Goal: Download file/media

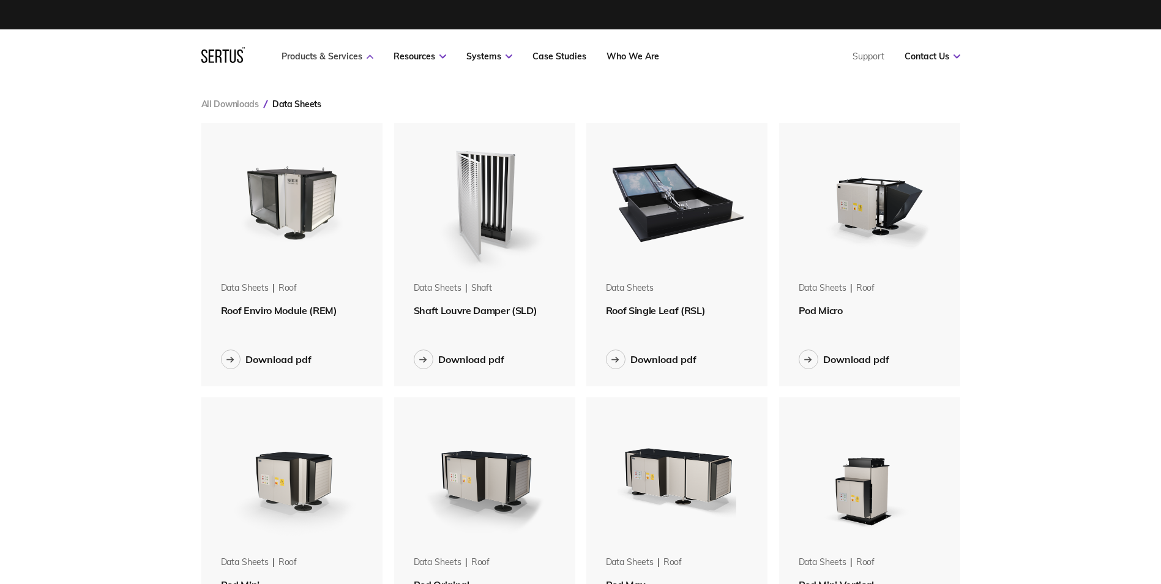
scroll to position [1661, 778]
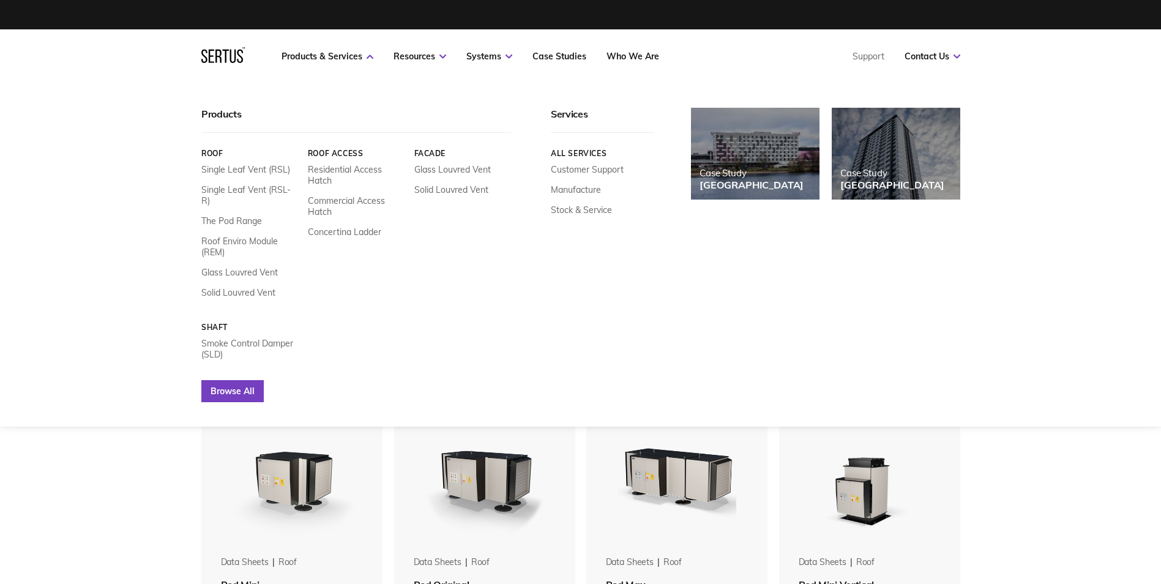
click at [256, 380] on link "Browse All" at bounding box center [232, 391] width 62 height 22
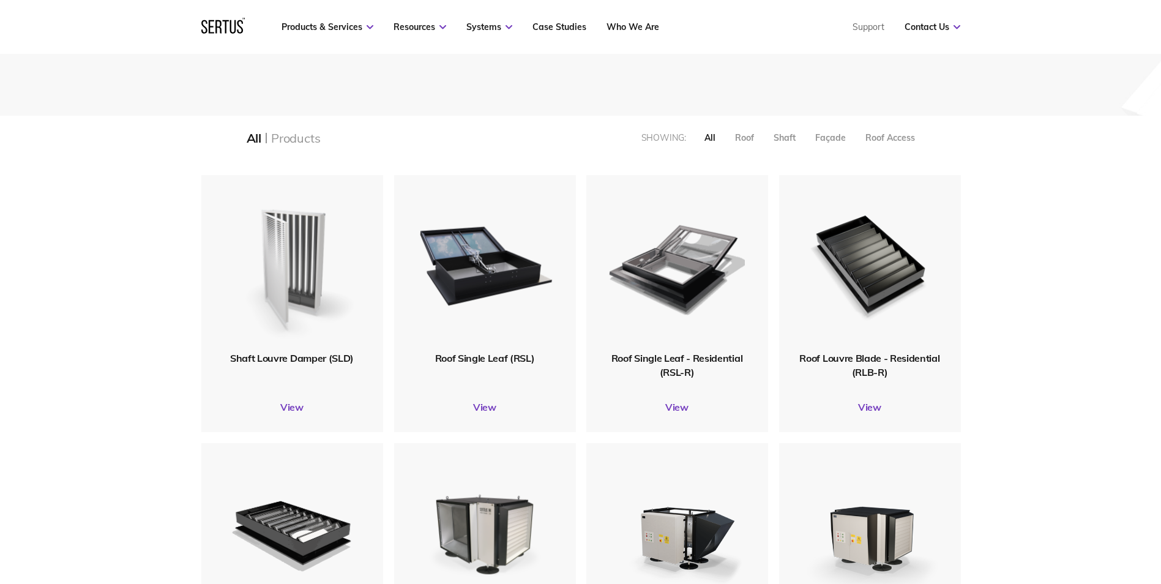
scroll to position [184, 0]
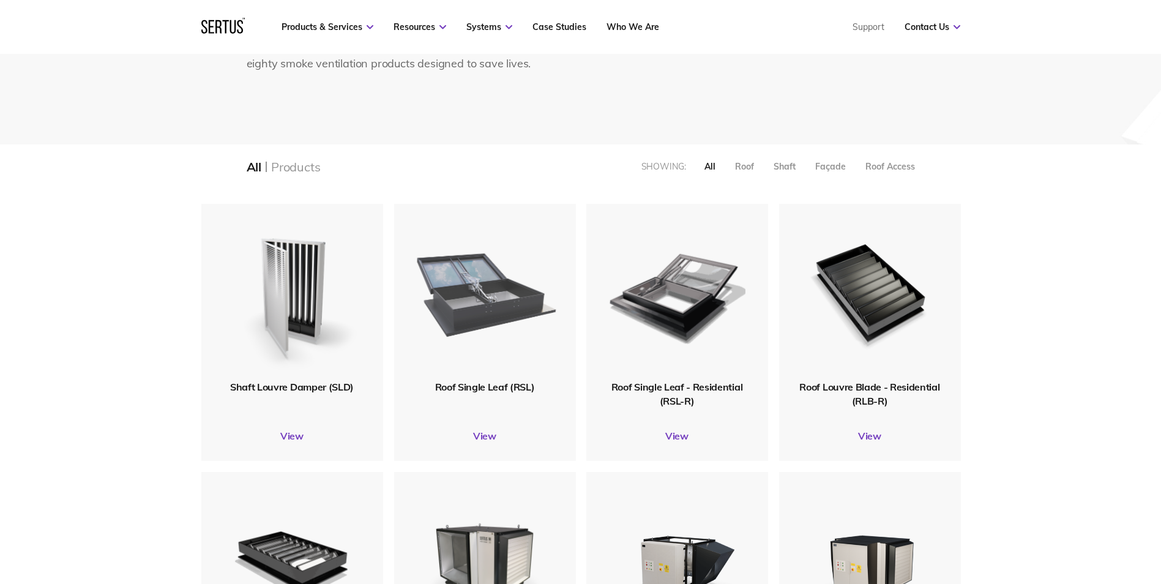
click at [512, 317] on img at bounding box center [485, 291] width 144 height 177
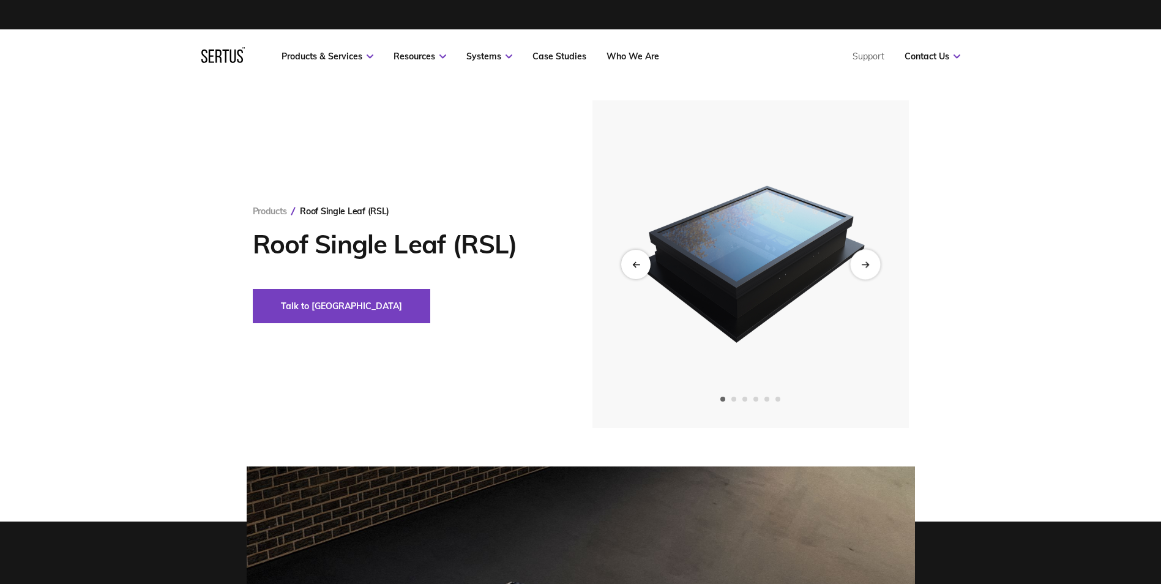
click at [874, 261] on div "Next slide" at bounding box center [865, 264] width 30 height 30
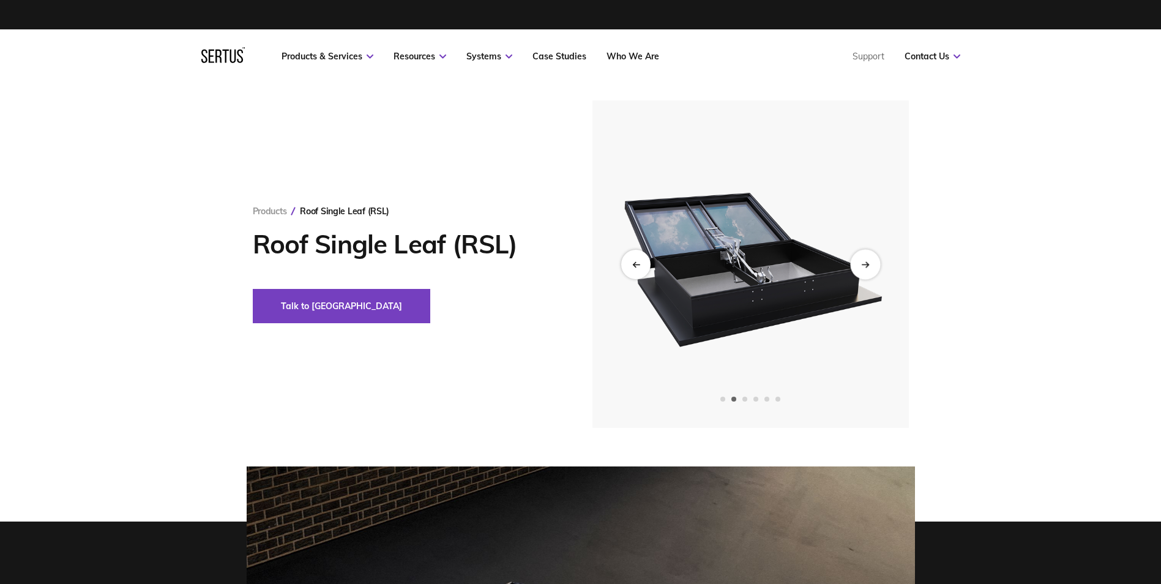
click at [874, 261] on div "Next slide" at bounding box center [865, 264] width 30 height 30
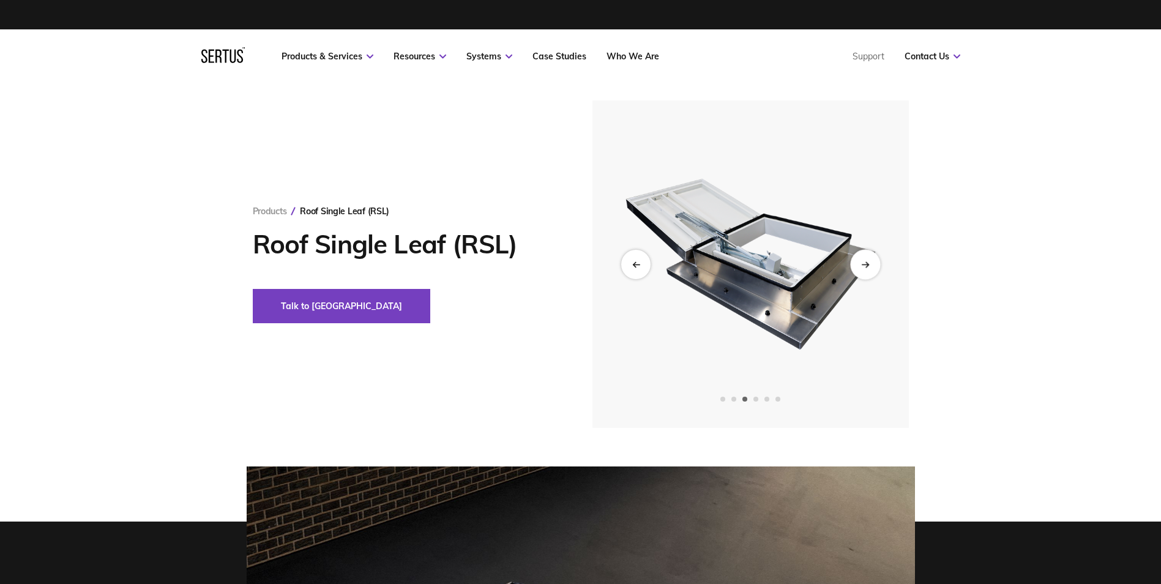
click at [874, 261] on div "Next slide" at bounding box center [865, 264] width 30 height 30
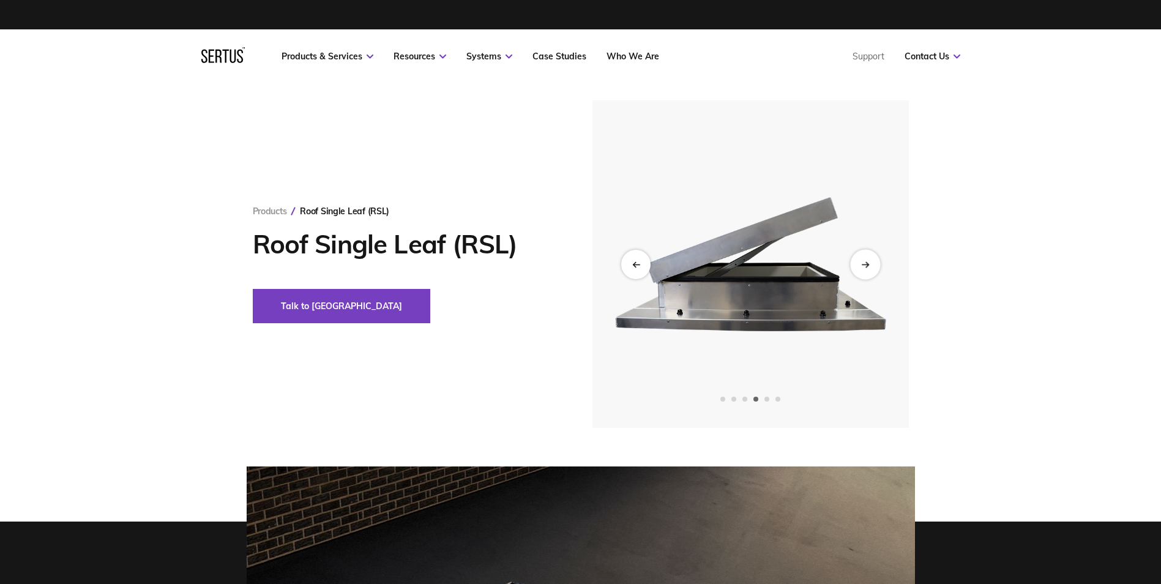
click at [874, 261] on div "Next slide" at bounding box center [865, 264] width 30 height 30
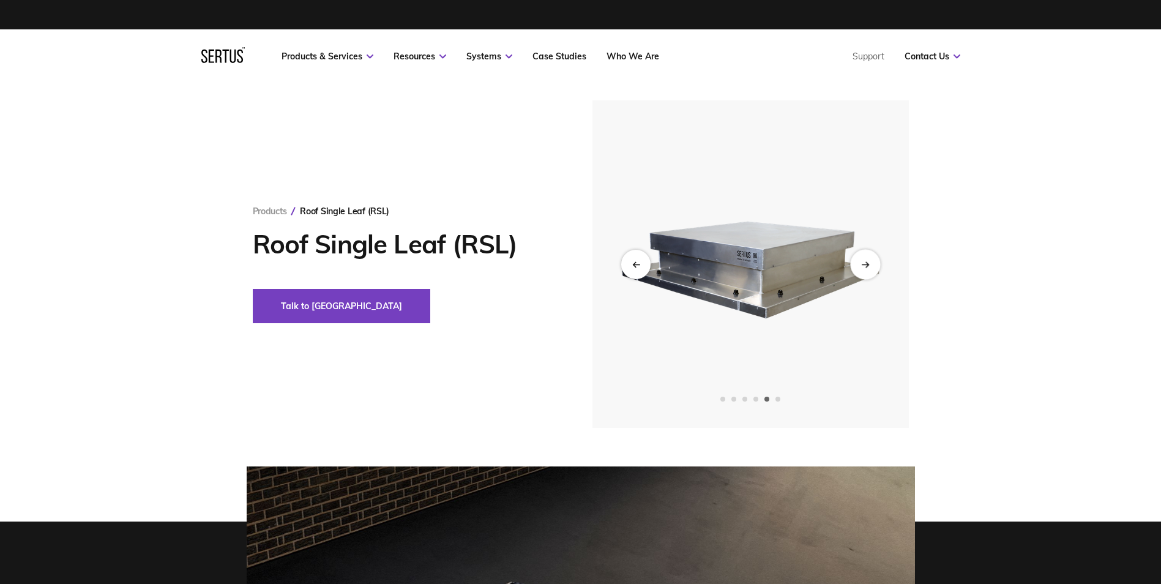
click at [874, 261] on div "Next slide" at bounding box center [865, 264] width 30 height 30
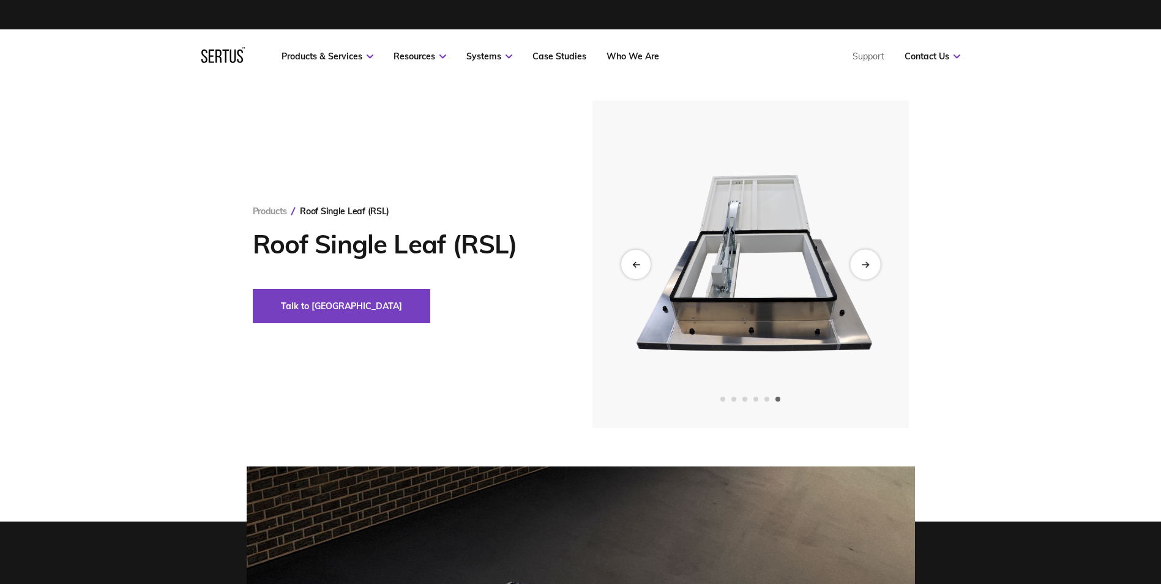
click at [874, 261] on div "Next slide" at bounding box center [865, 264] width 30 height 30
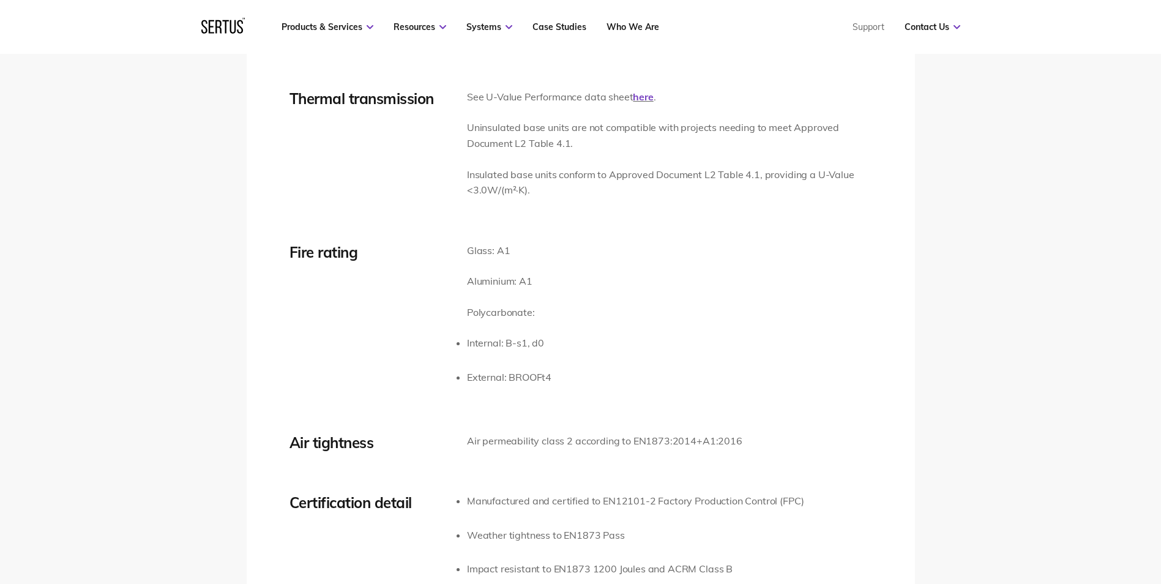
scroll to position [1714, 0]
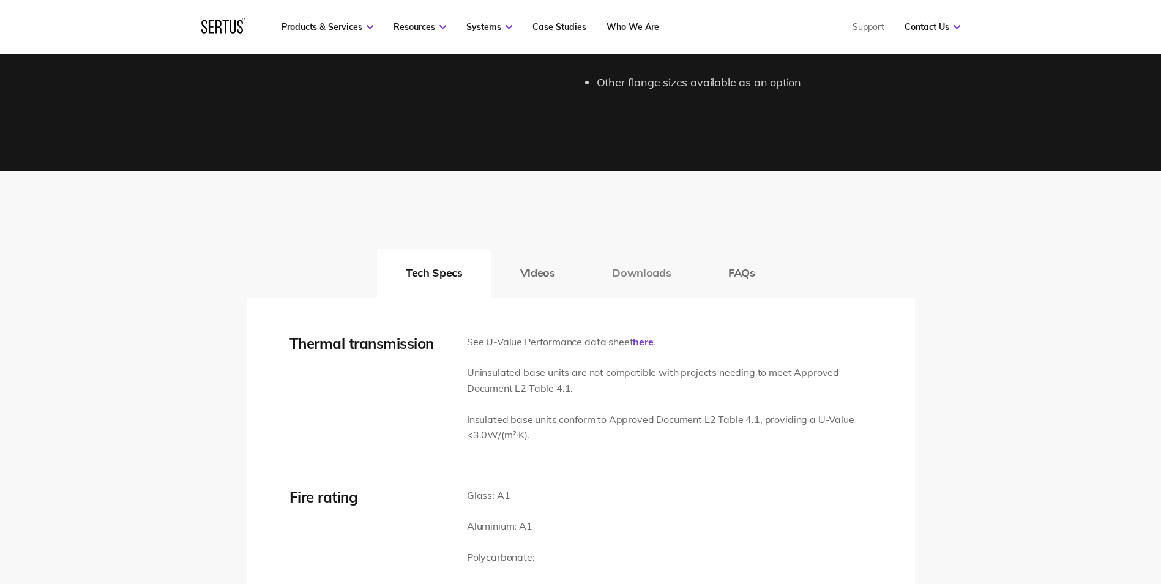
click at [643, 274] on button "Downloads" at bounding box center [641, 273] width 116 height 49
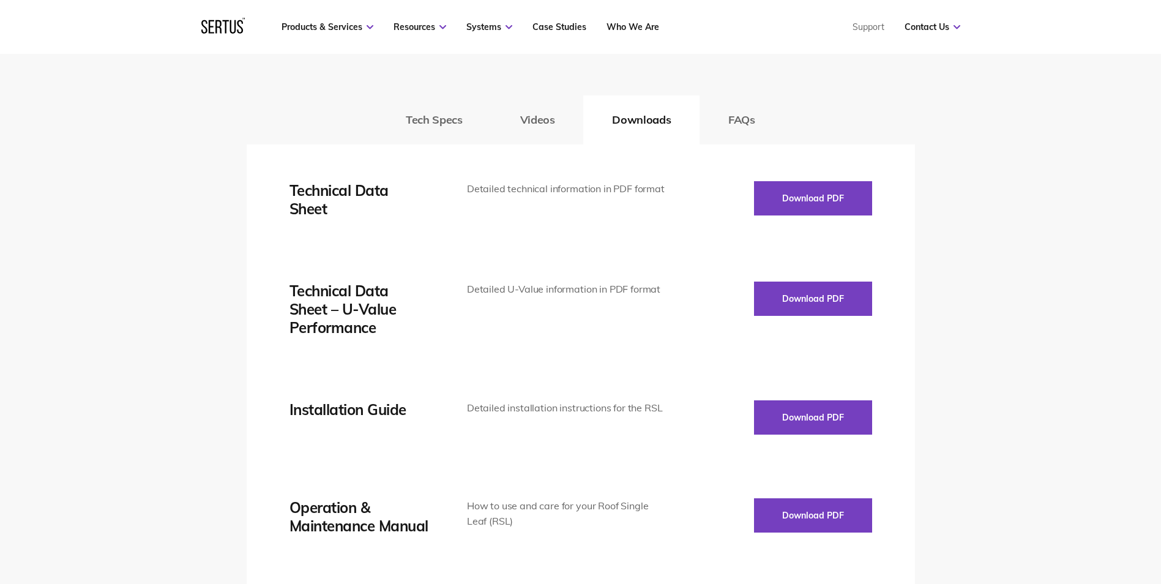
scroll to position [1775, 0]
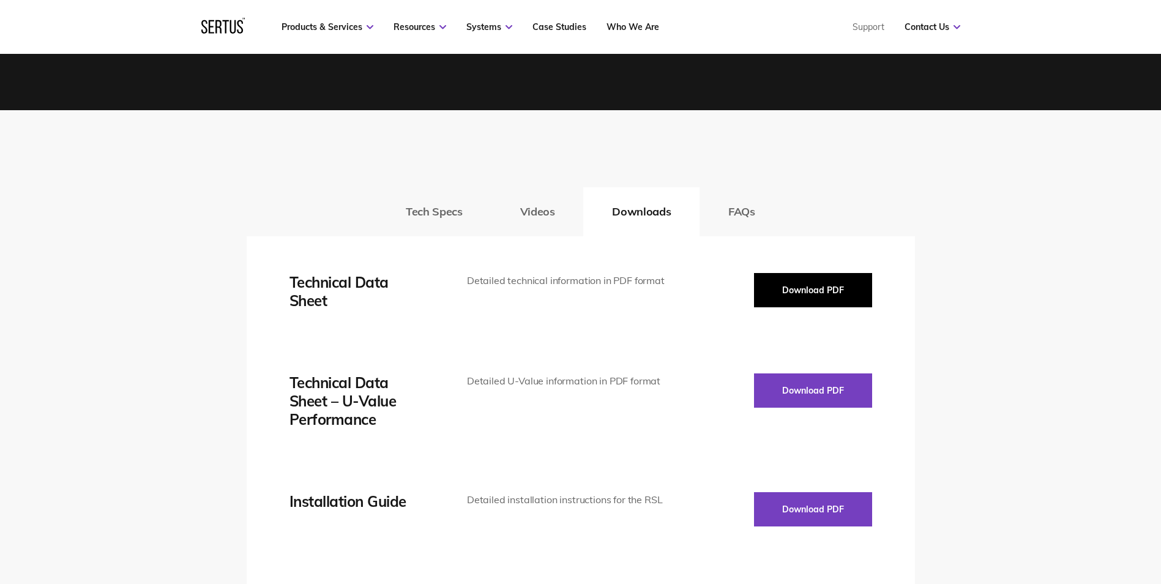
click at [851, 301] on button "Download PDF" at bounding box center [813, 290] width 118 height 34
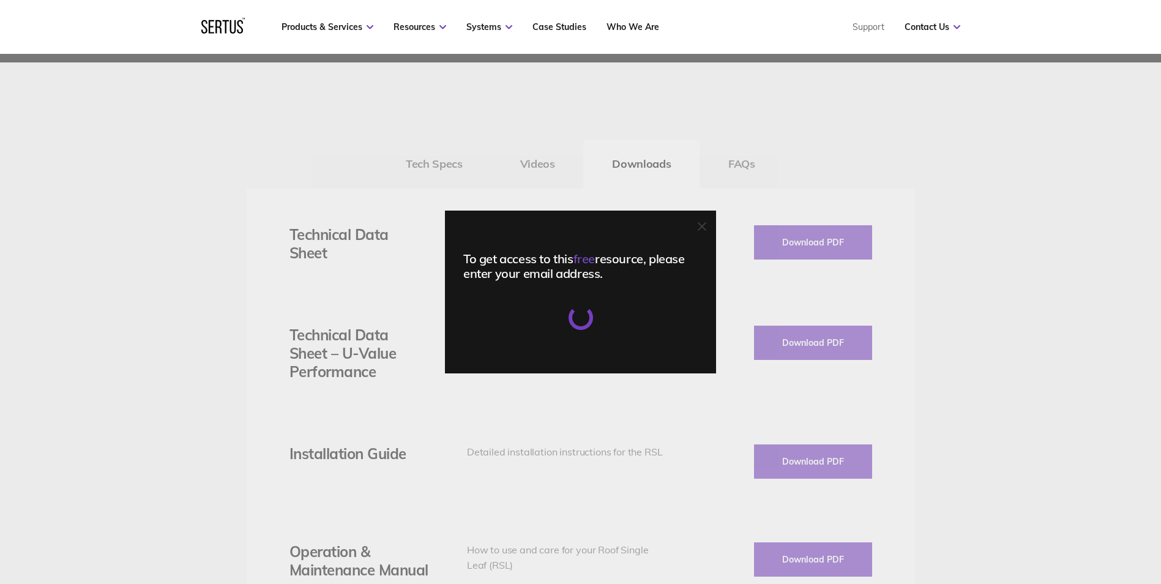
scroll to position [1959, 0]
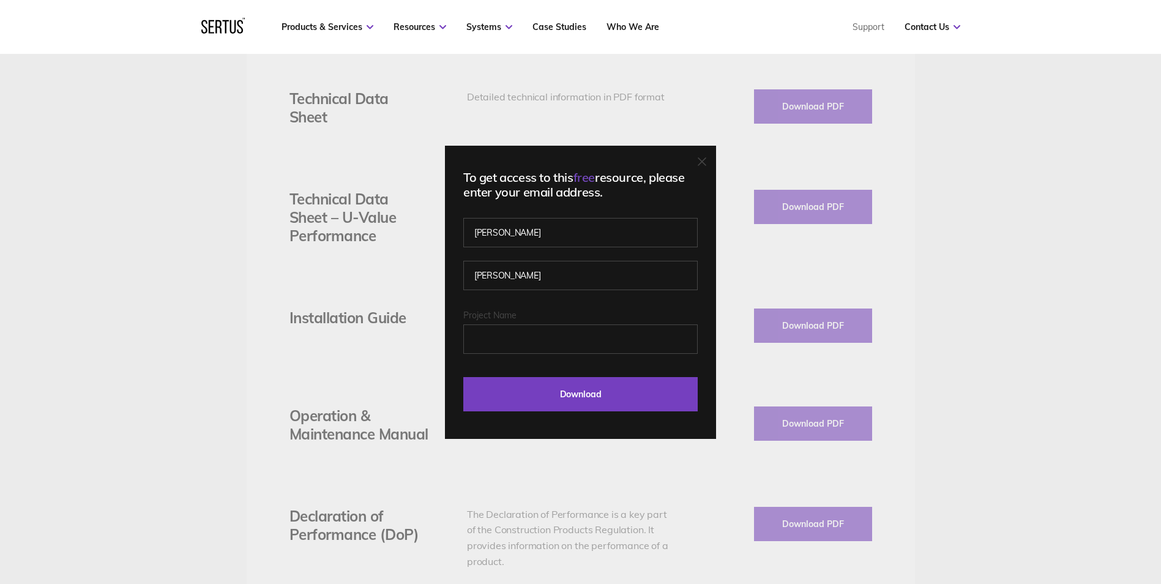
click at [705, 166] on div at bounding box center [702, 162] width 9 height 12
